Goal: Book appointment/travel/reservation

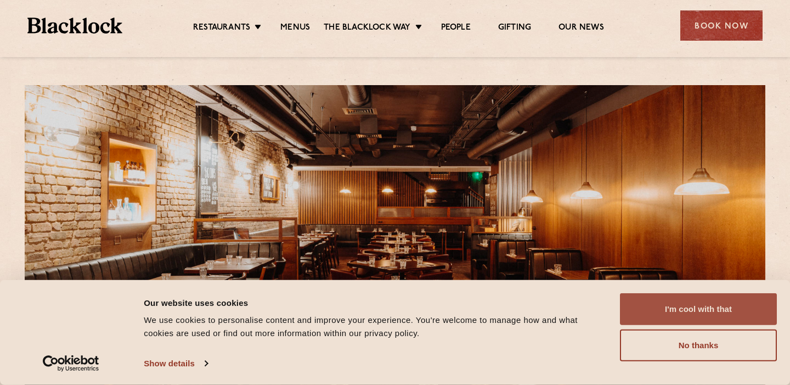
click at [722, 299] on button "I'm cool with that" at bounding box center [698, 309] width 157 height 32
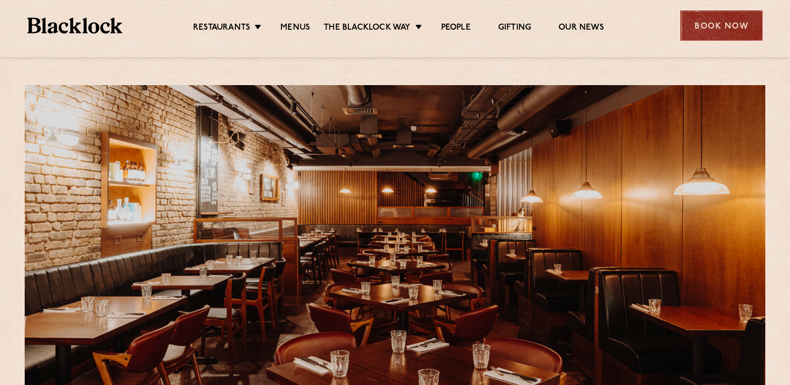
click at [728, 30] on div "Book Now" at bounding box center [721, 25] width 82 height 30
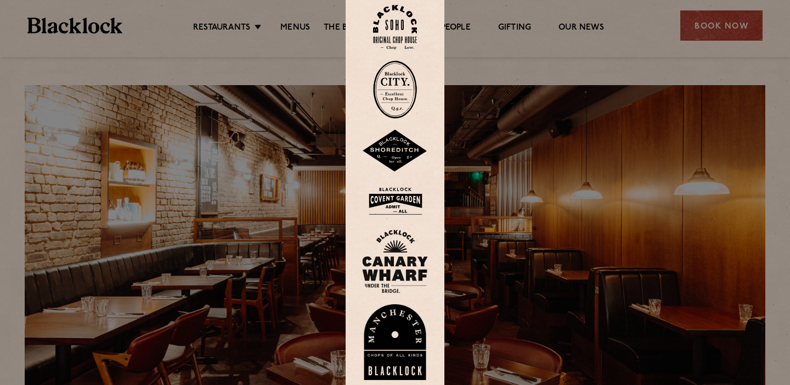
click at [497, 177] on div at bounding box center [395, 192] width 790 height 385
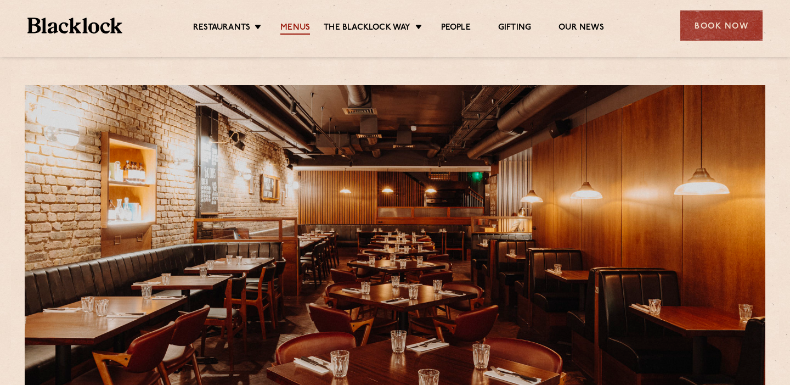
click at [302, 24] on link "Menus" at bounding box center [295, 28] width 30 height 12
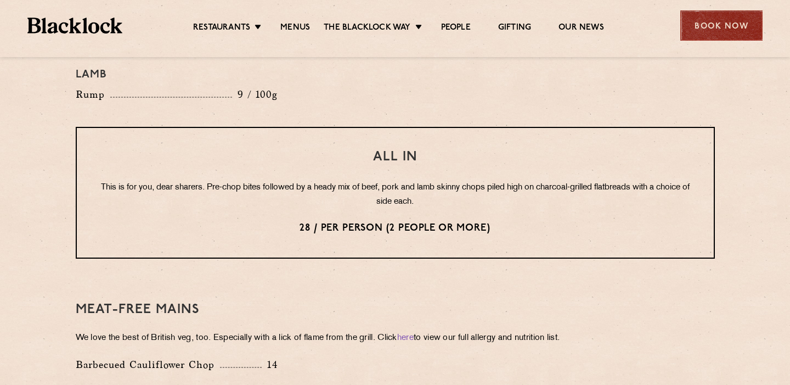
scroll to position [1294, 0]
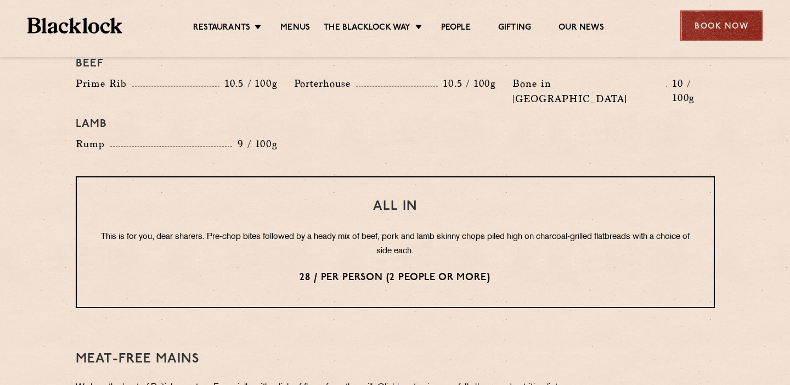
click at [726, 26] on div "Book Now" at bounding box center [721, 25] width 82 height 30
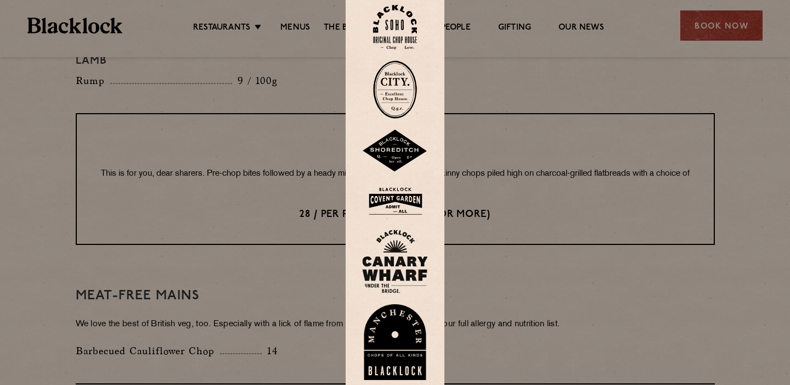
scroll to position [1361, 0]
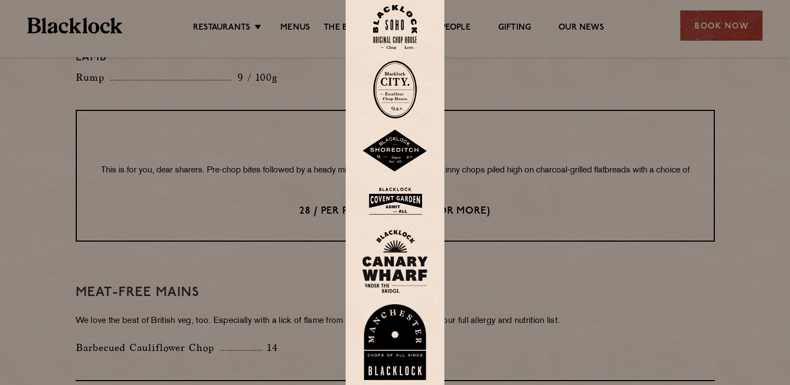
click at [416, 209] on img at bounding box center [395, 201] width 66 height 36
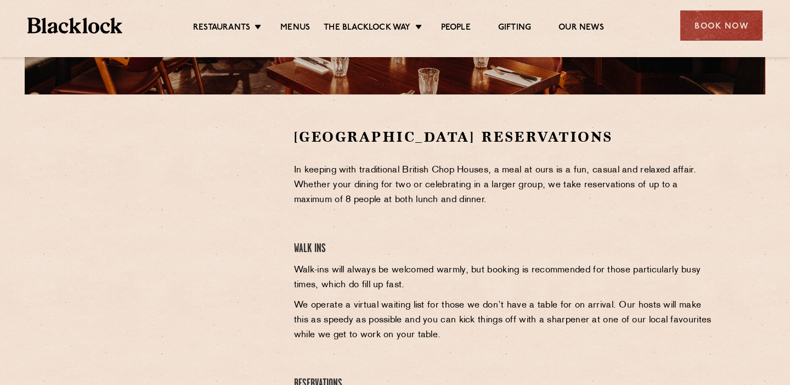
scroll to position [302, 0]
